Goal: Book appointment/travel/reservation

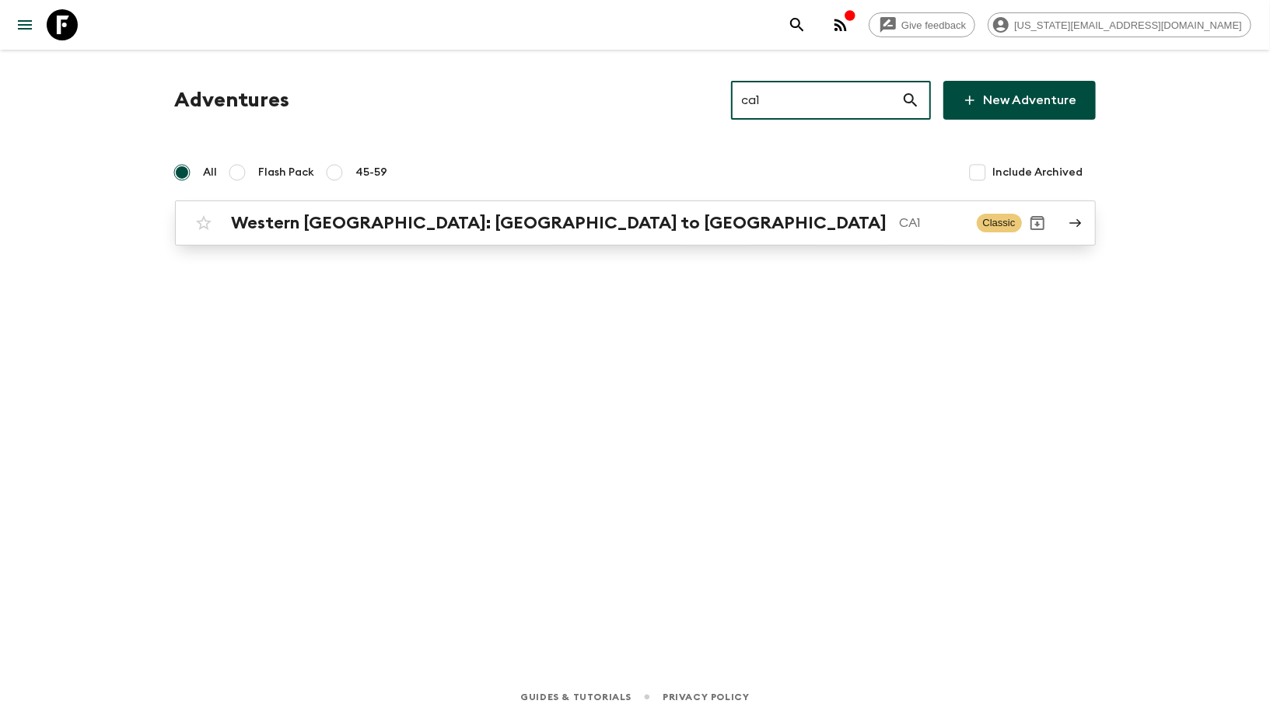
type input "ca1"
click at [899, 231] on p "CA1" at bounding box center [931, 223] width 65 height 19
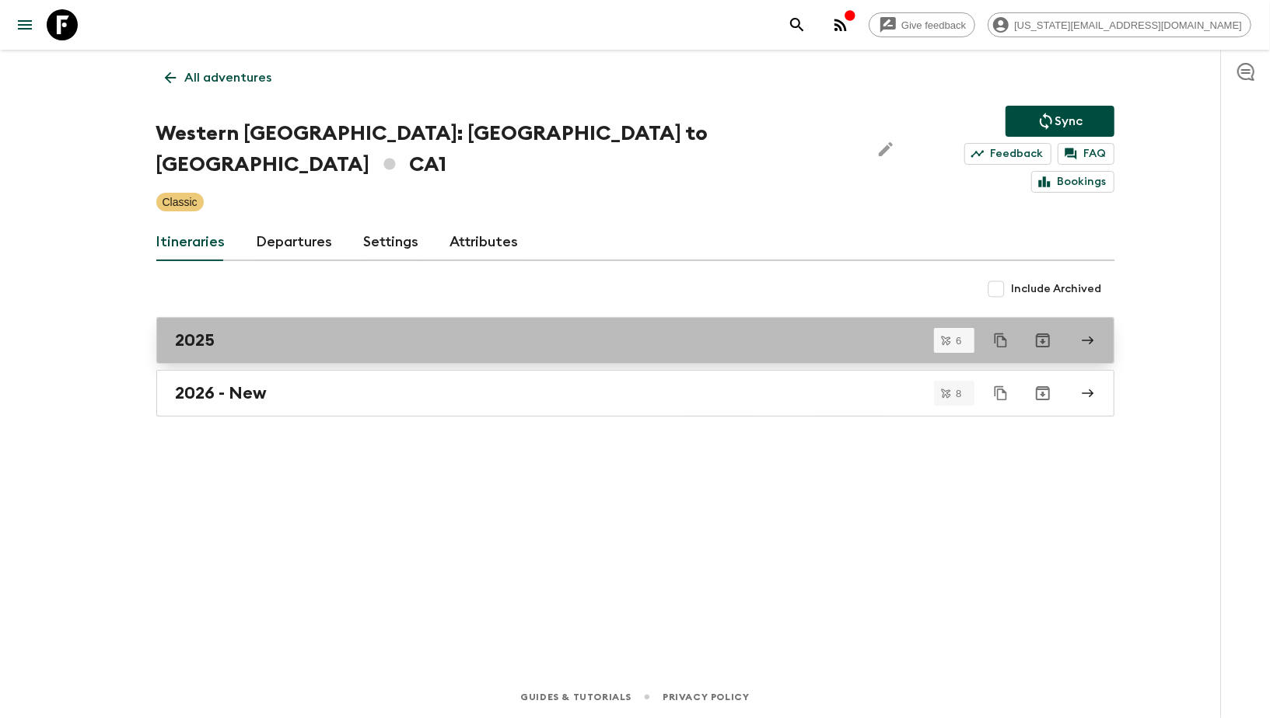
click at [213, 325] on link "2025" at bounding box center [635, 340] width 958 height 47
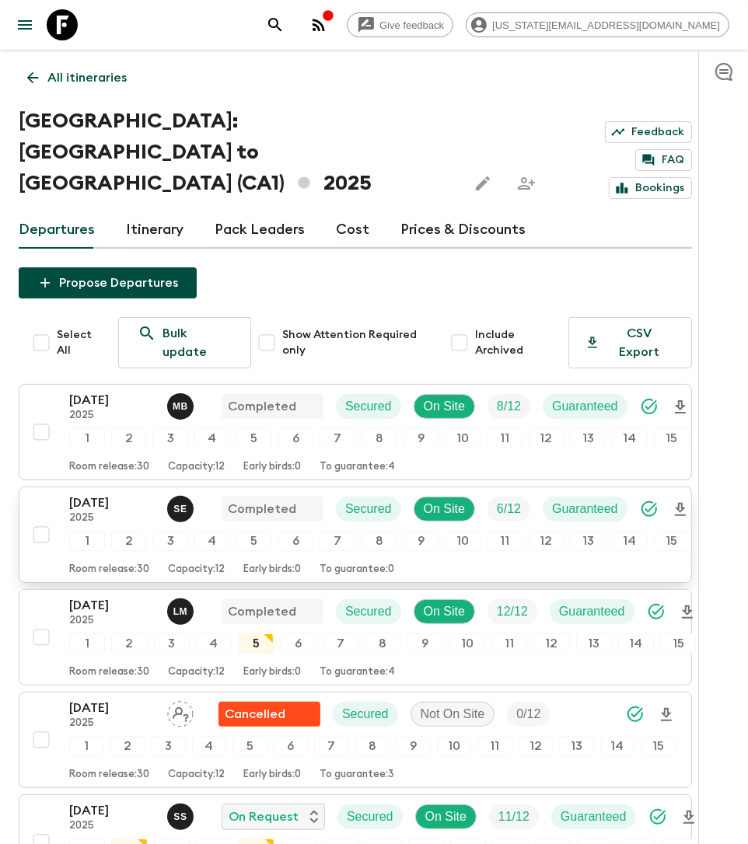
click at [103, 494] on p "[DATE]" at bounding box center [112, 503] width 86 height 19
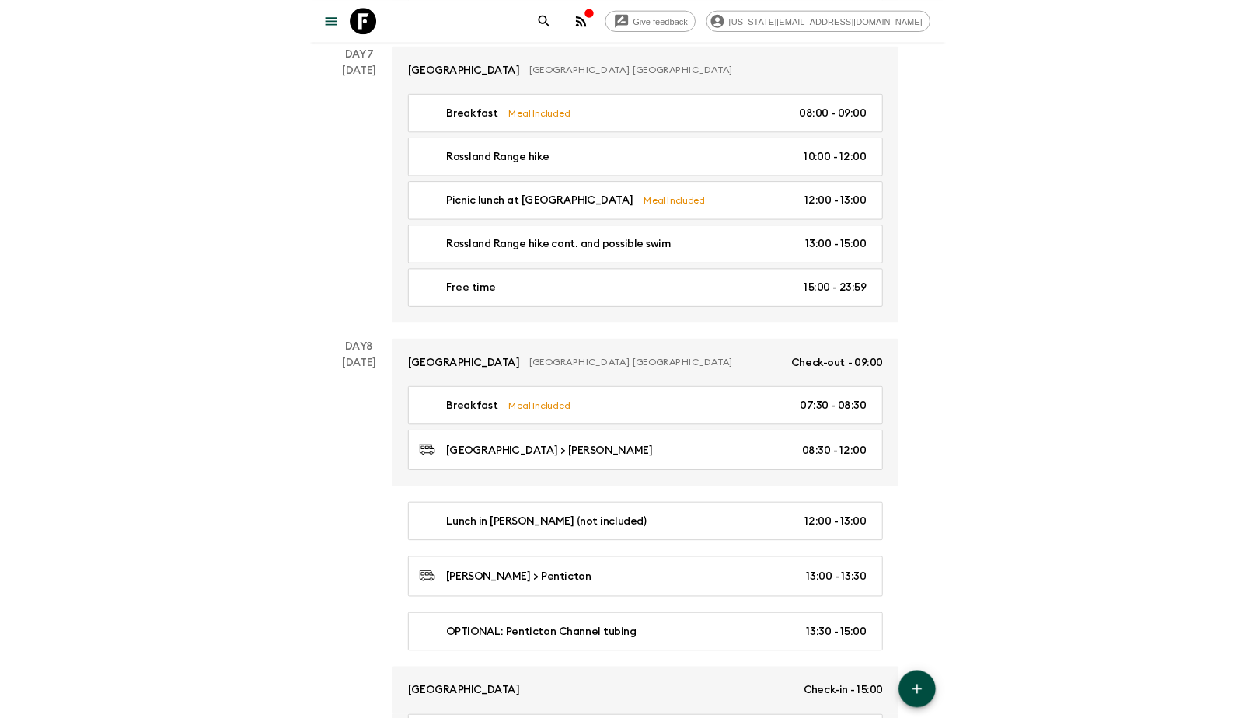
scroll to position [2691, 0]
